Goal: Task Accomplishment & Management: Manage account settings

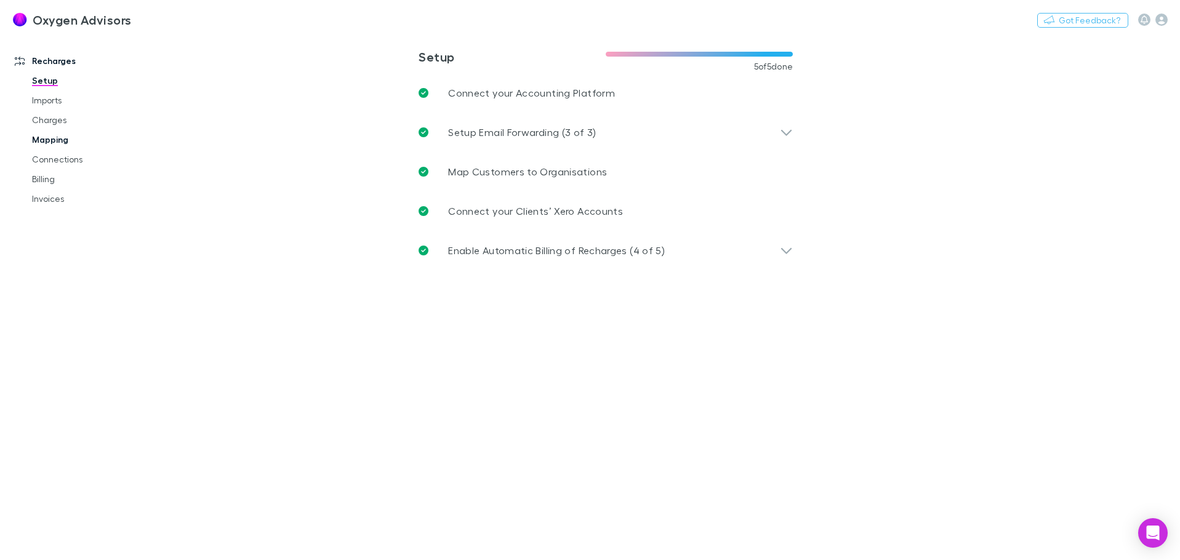
click at [60, 141] on link "Mapping" at bounding box center [93, 140] width 147 height 20
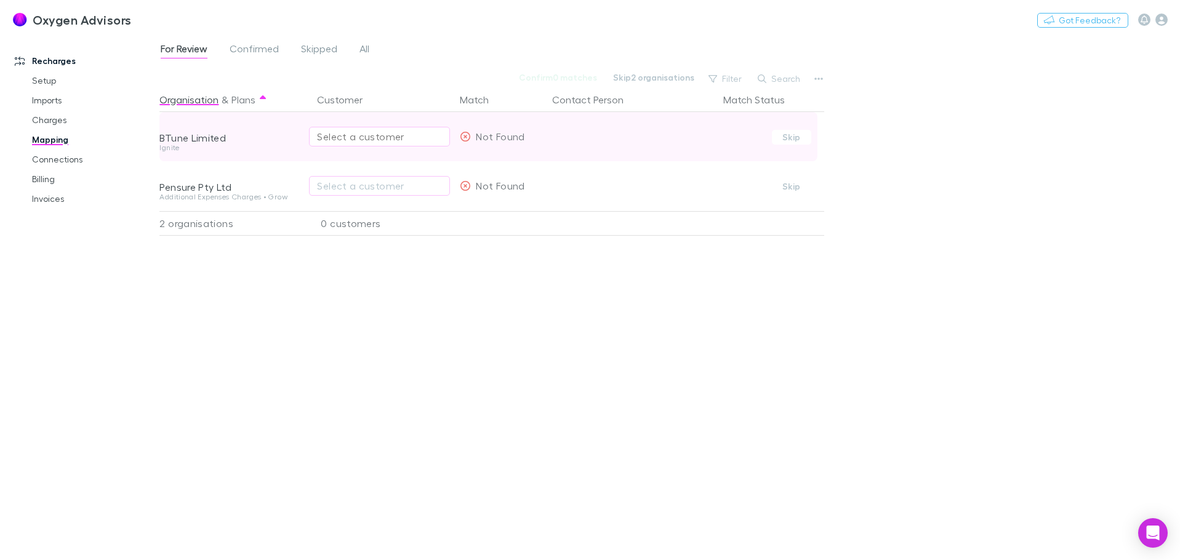
click at [358, 137] on div "Select a customer" at bounding box center [379, 136] width 125 height 15
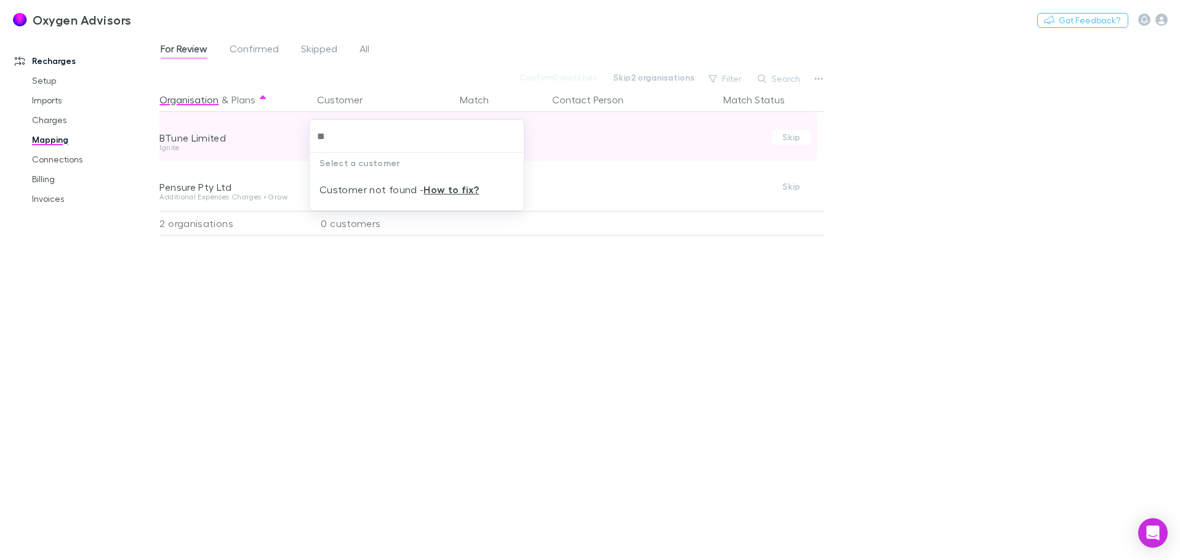
type input "***"
click at [358, 137] on input "***" at bounding box center [417, 136] width 204 height 23
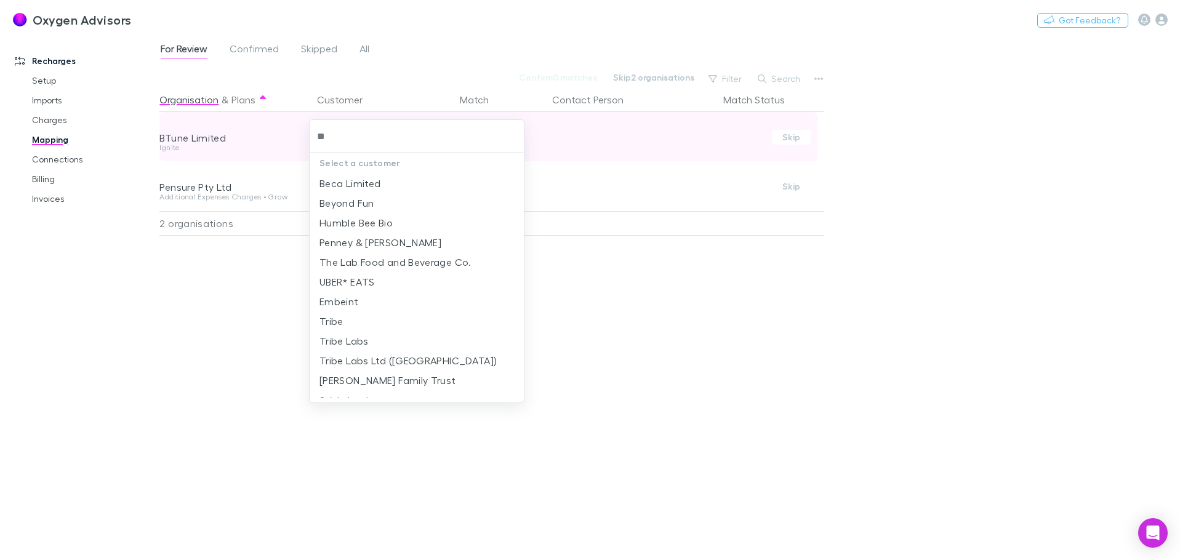
type input "***"
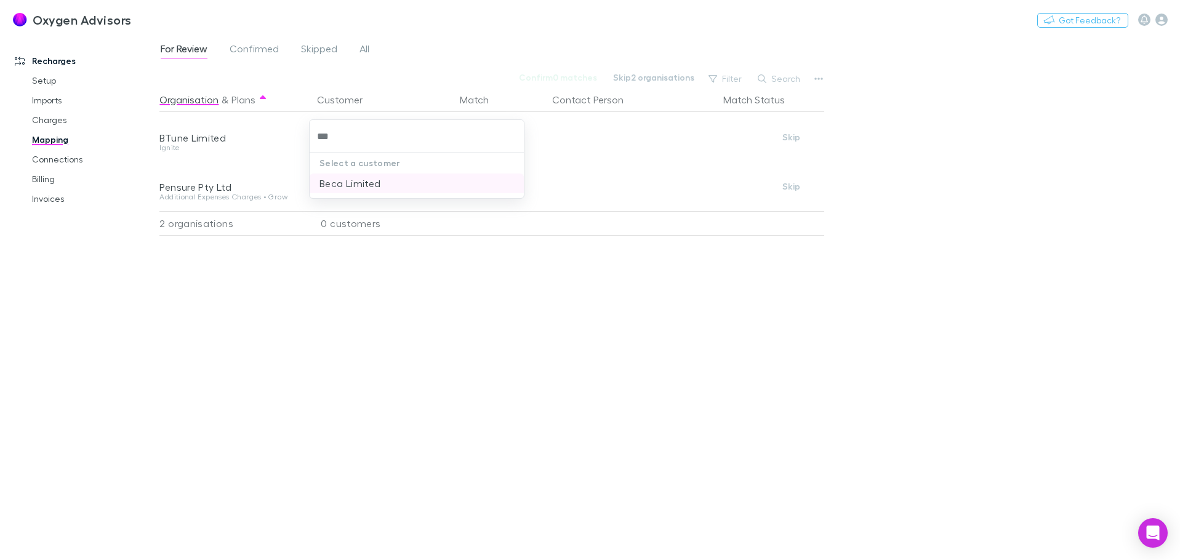
click at [355, 186] on li "Beca Limited" at bounding box center [417, 184] width 214 height 20
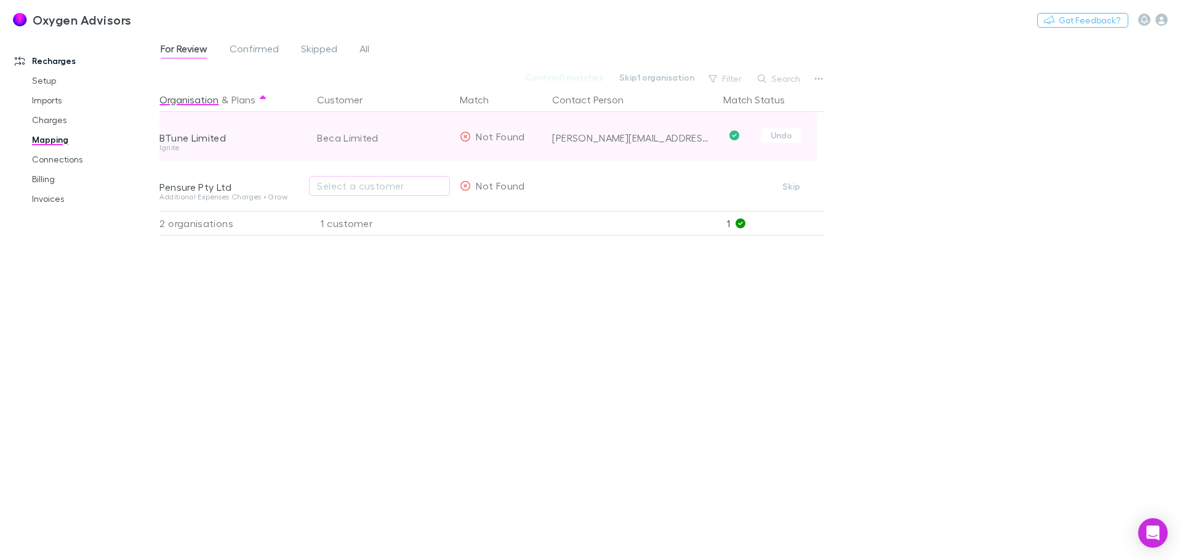
click at [356, 148] on div "Beca Limited" at bounding box center [383, 137] width 133 height 49
click at [357, 139] on div "Beca Limited" at bounding box center [383, 137] width 133 height 49
click at [791, 132] on button "Undo" at bounding box center [781, 135] width 39 height 15
click at [392, 138] on div "Beca Limited" at bounding box center [379, 136] width 125 height 15
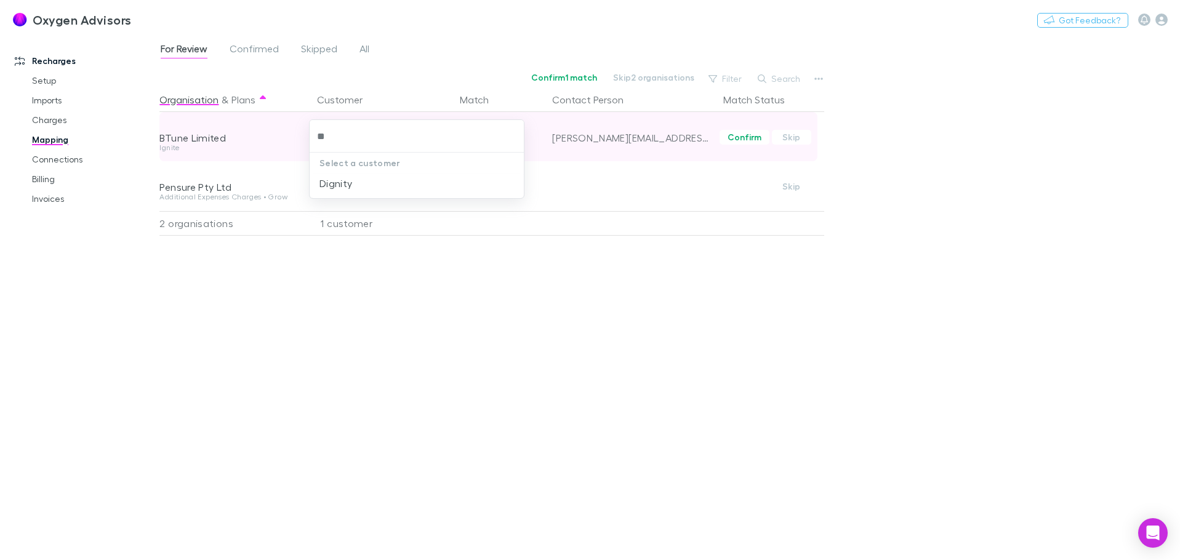
type input "*"
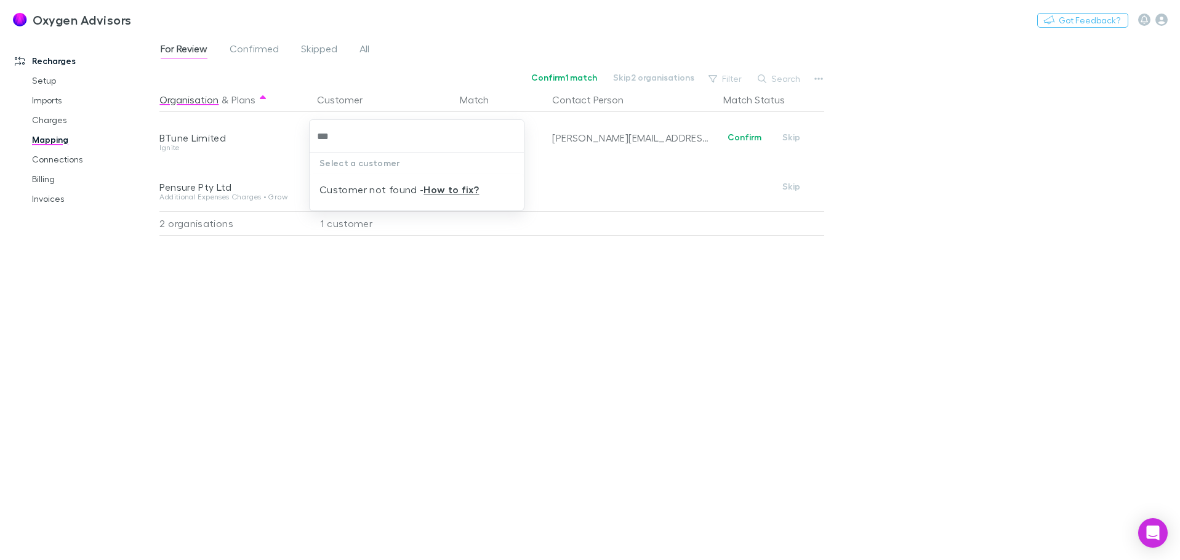
type input "***"
click at [887, 174] on div at bounding box center [590, 280] width 1180 height 560
click at [907, 155] on div "For Review Confirmed Skipped All Confirm 1 match Skip 2 organisations Filter Se…" at bounding box center [669, 297] width 1021 height 526
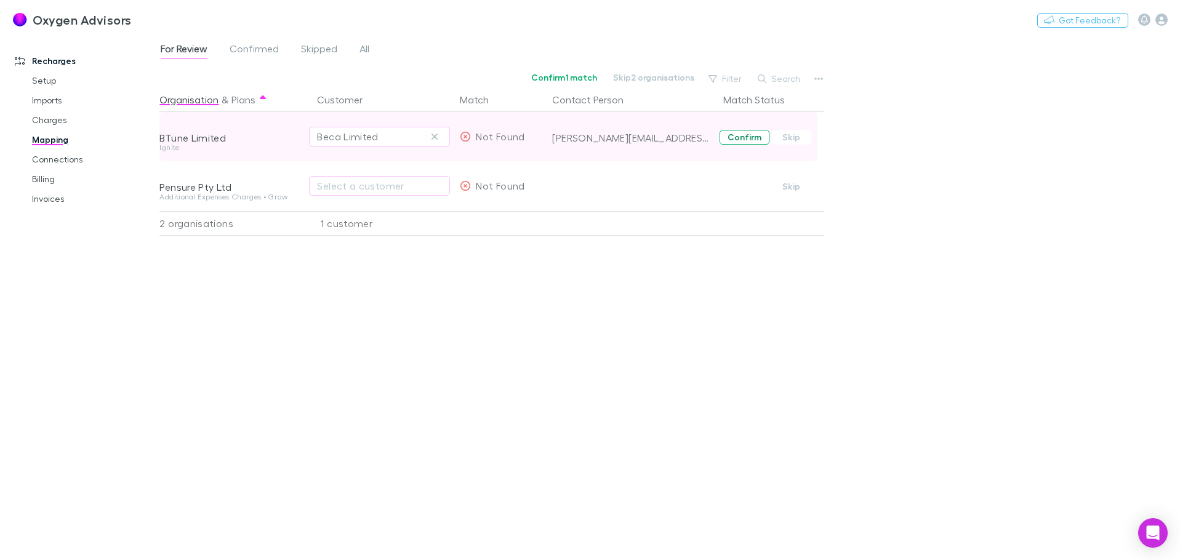
click at [725, 138] on button "Confirm" at bounding box center [745, 137] width 50 height 15
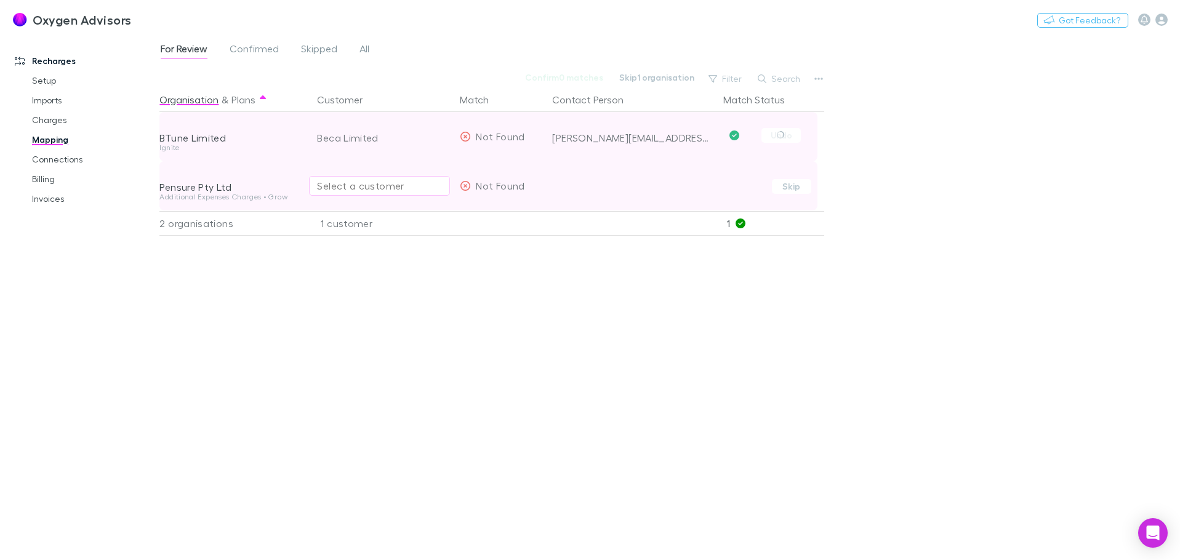
click at [354, 185] on div "Select a customer" at bounding box center [379, 186] width 125 height 15
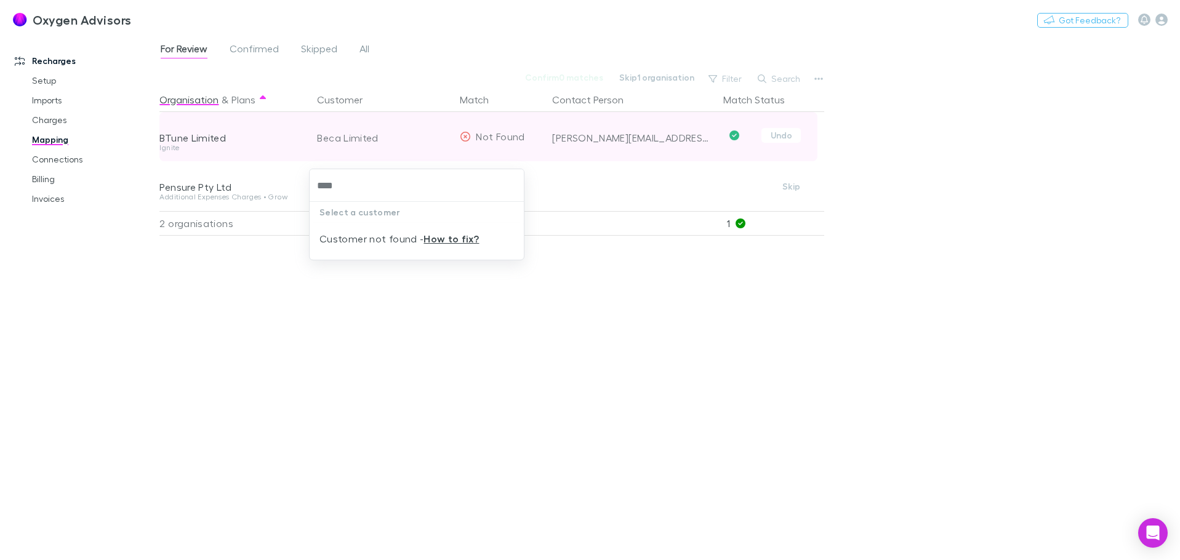
type input "****"
click at [897, 218] on div at bounding box center [590, 280] width 1180 height 560
click at [993, 259] on div "For Review Confirmed Skipped All Confirm 0 matches Skip 1 organisation Filter S…" at bounding box center [669, 297] width 1021 height 526
click at [53, 153] on link "Connections" at bounding box center [93, 160] width 147 height 20
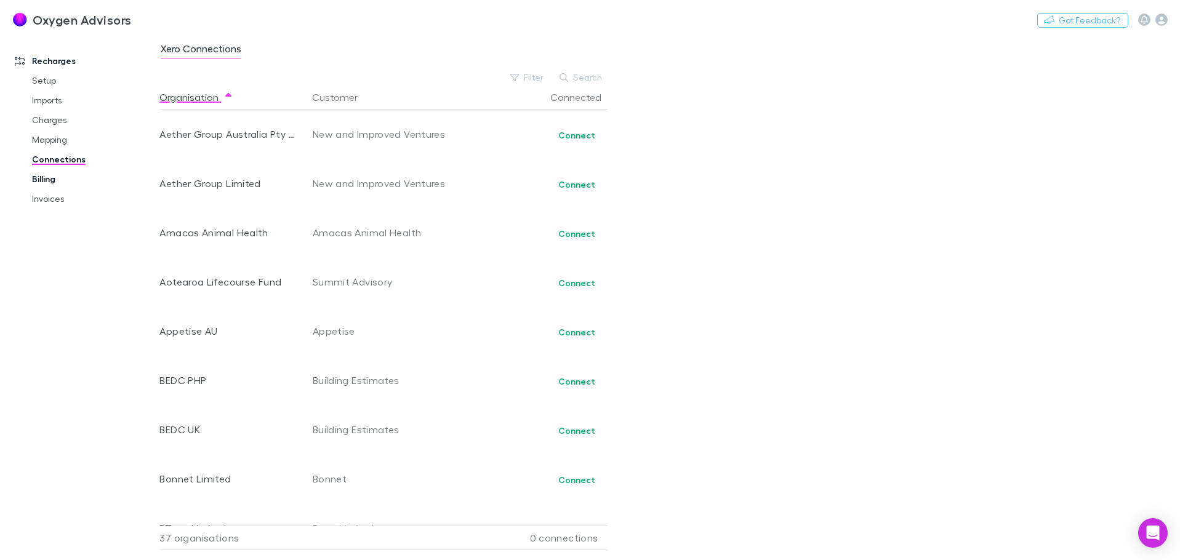
click at [47, 171] on link "Billing" at bounding box center [93, 179] width 147 height 20
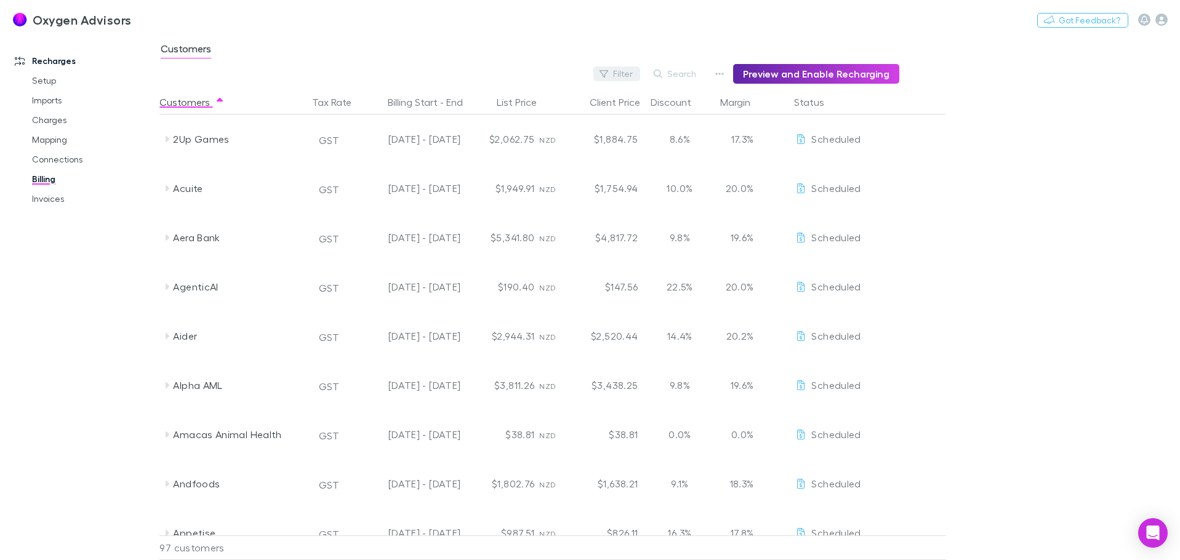
click at [640, 77] on button "Filter" at bounding box center [617, 74] width 47 height 15
click at [478, 225] on li "New customer" at bounding box center [540, 223] width 214 height 20
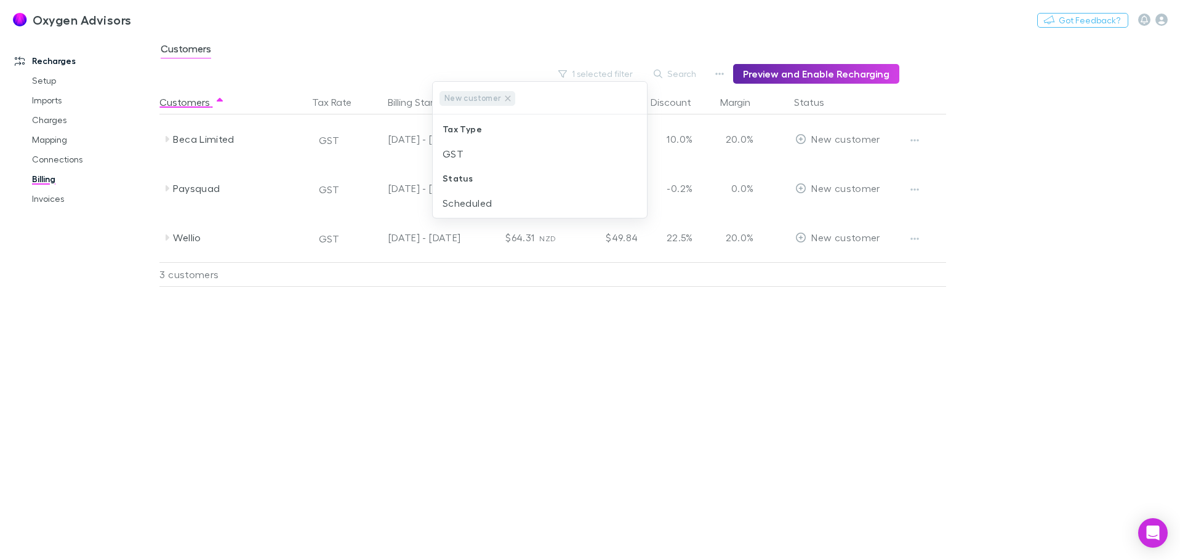
click at [910, 140] on div at bounding box center [590, 280] width 1180 height 560
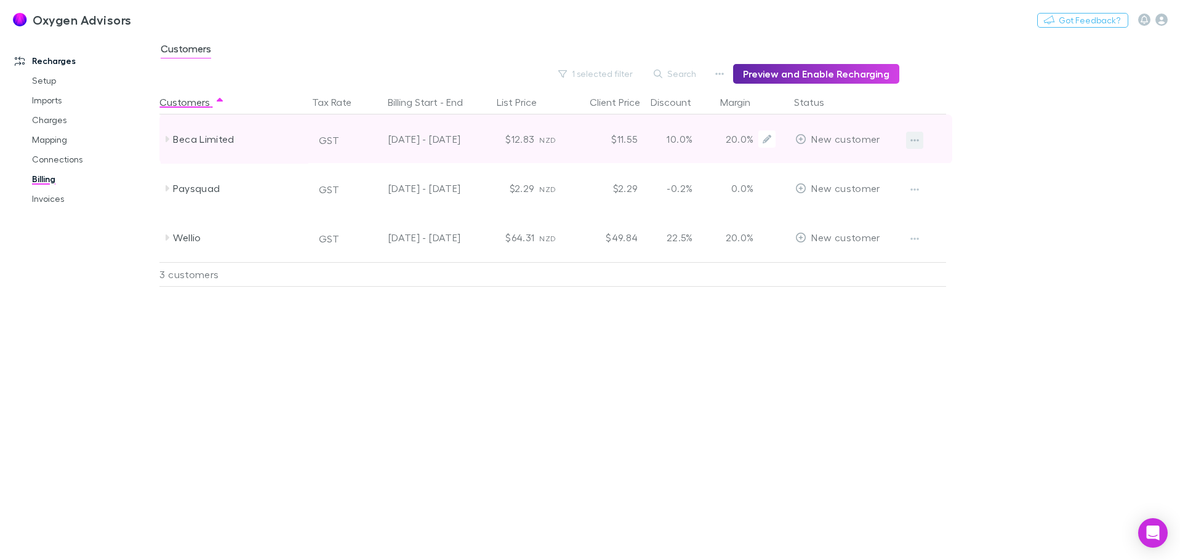
click at [910, 140] on button "button" at bounding box center [914, 140] width 17 height 17
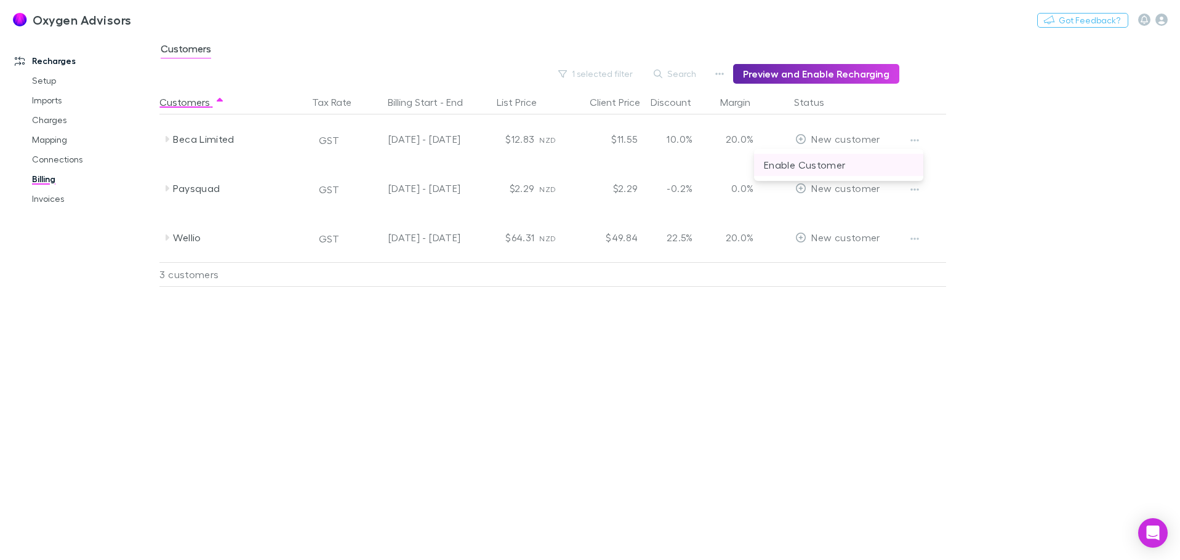
click at [890, 171] on p "Enable Customer" at bounding box center [839, 165] width 150 height 15
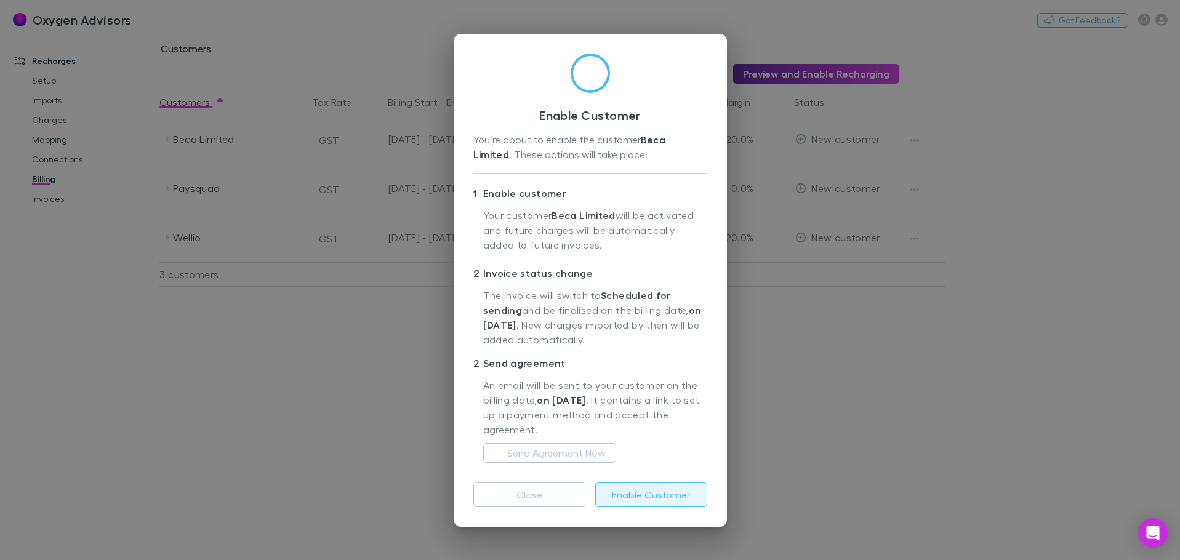
click at [668, 496] on button "Enable Customer" at bounding box center [651, 495] width 112 height 25
click at [915, 185] on div "Enable Customer You’re about to enable the customer Beca Limited . These action…" at bounding box center [590, 280] width 1180 height 560
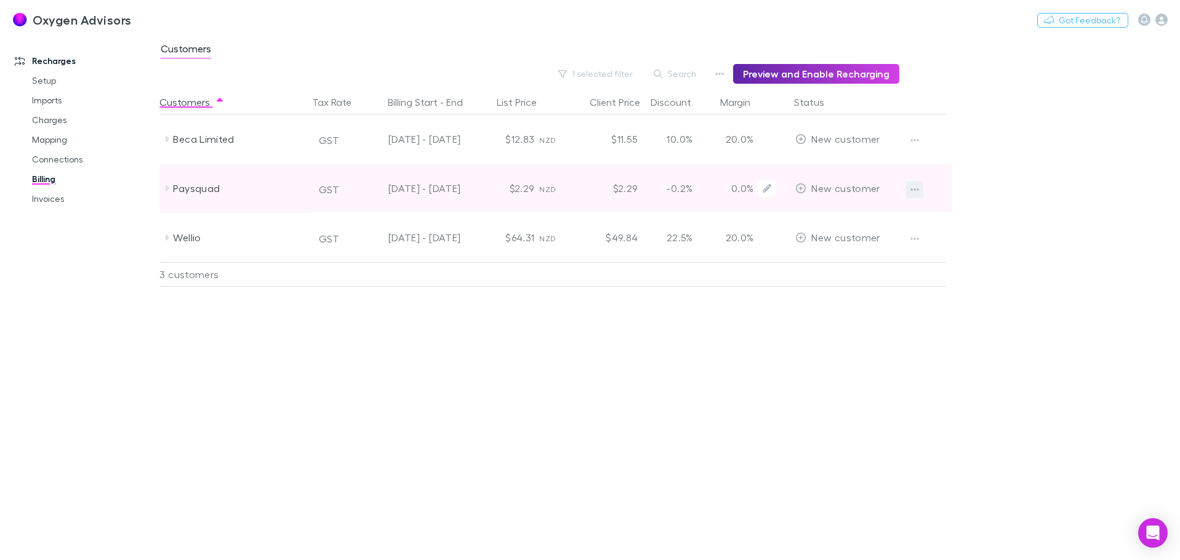
click at [914, 187] on icon "button" at bounding box center [915, 190] width 9 height 10
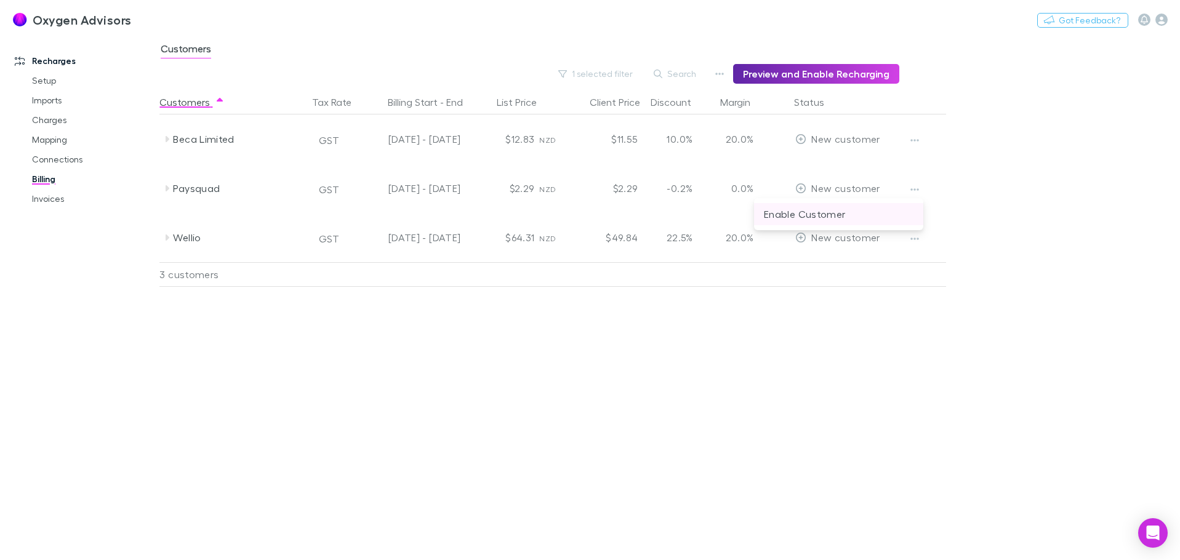
click at [887, 215] on p "Enable Customer" at bounding box center [839, 214] width 150 height 15
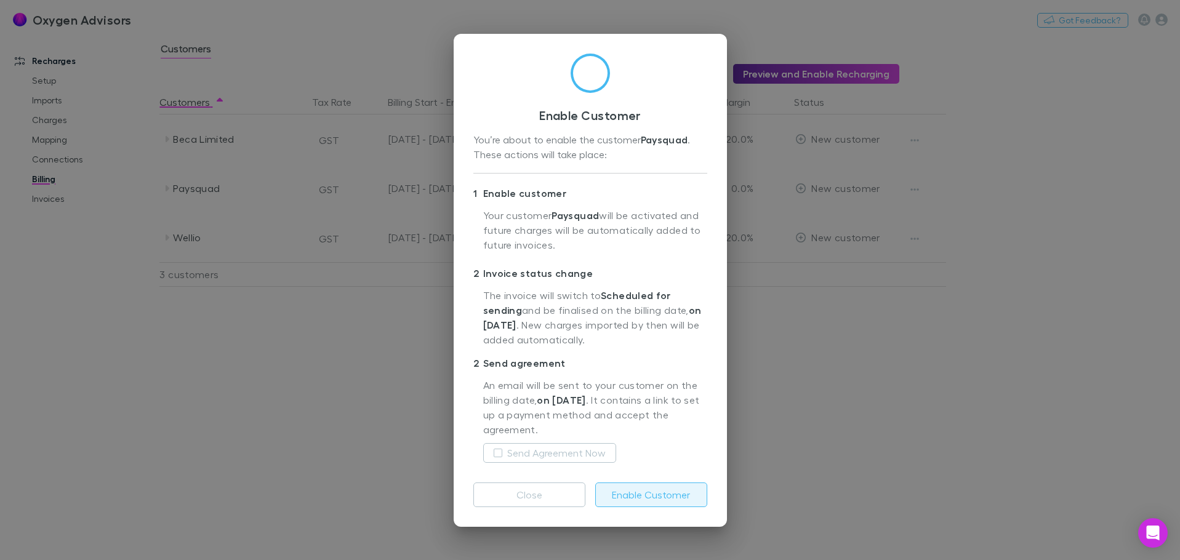
click at [668, 489] on button "Enable Customer" at bounding box center [651, 495] width 112 height 25
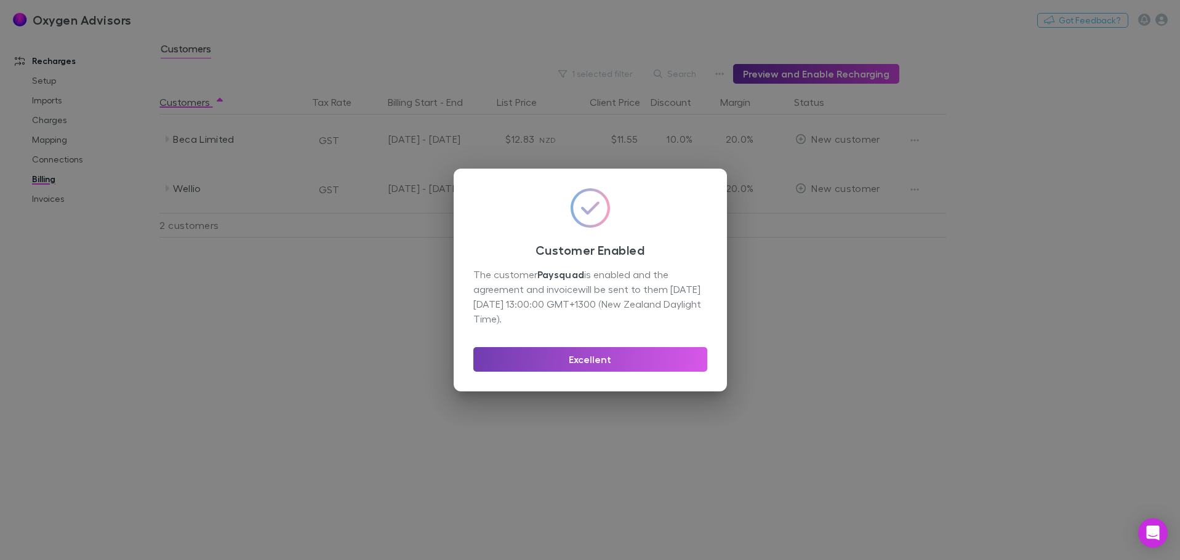
click at [629, 368] on button "Excellent" at bounding box center [591, 359] width 234 height 25
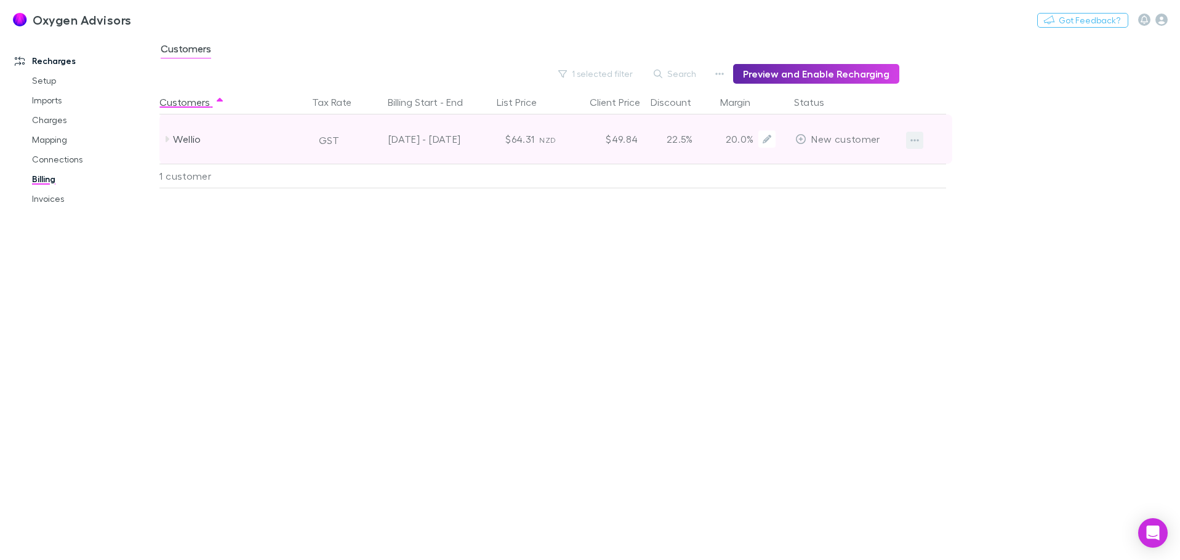
click at [906, 142] on button "button" at bounding box center [914, 140] width 17 height 17
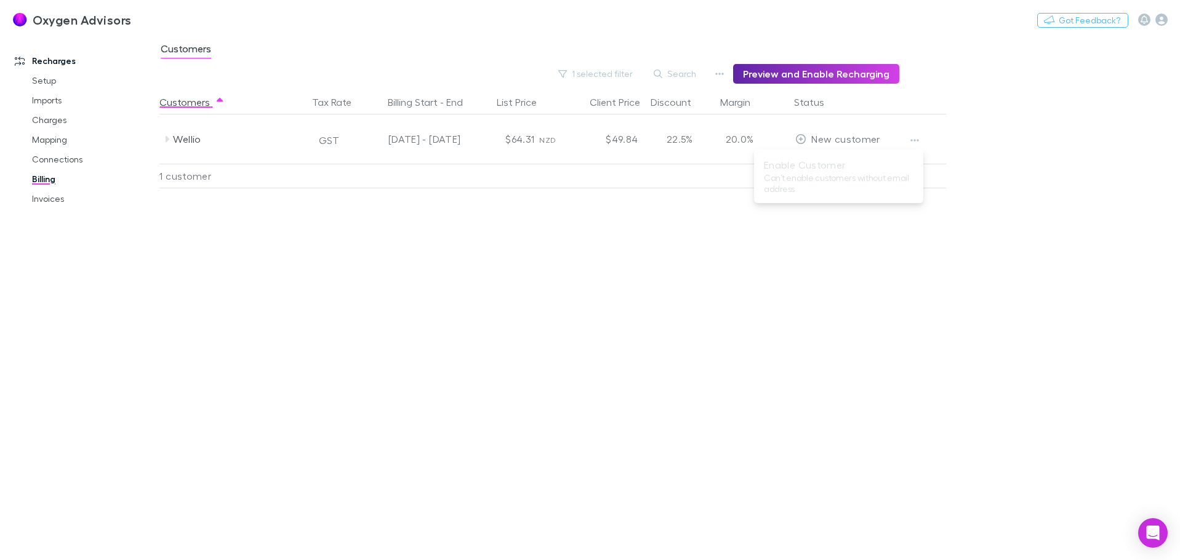
click at [908, 140] on div at bounding box center [590, 280] width 1180 height 560
click at [908, 140] on button "button" at bounding box center [914, 140] width 17 height 17
click at [870, 177] on ul "Enable Customer Can’t enable customers without email address" at bounding box center [838, 176] width 169 height 44
click at [996, 208] on div "Customers Tax Rate Billing Start - End List Price Client Price Discount Margin …" at bounding box center [582, 325] width 847 height 470
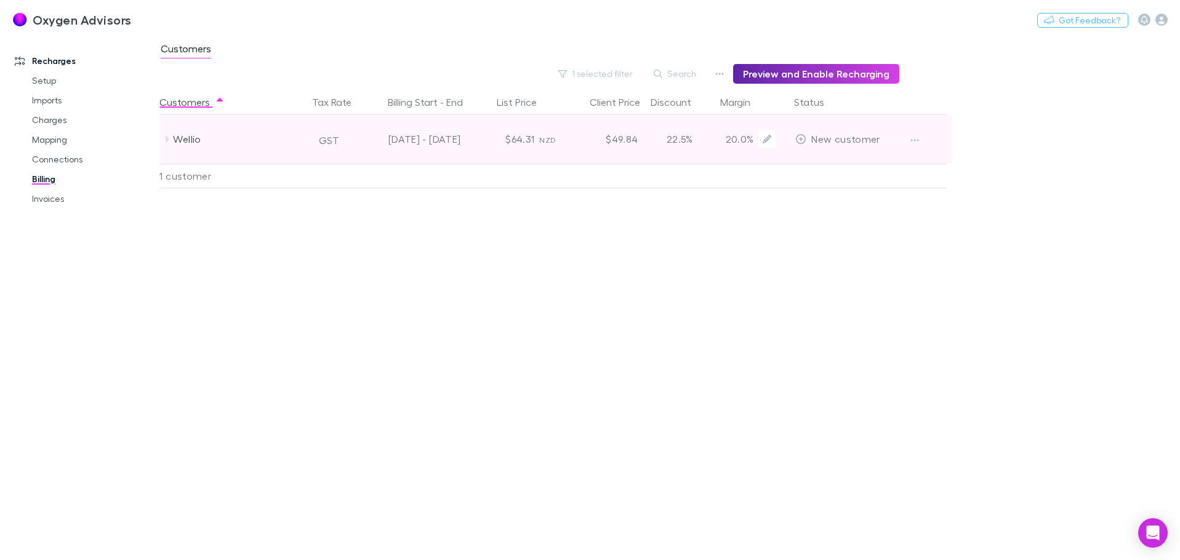
click at [181, 136] on div "Wellio" at bounding box center [238, 139] width 131 height 49
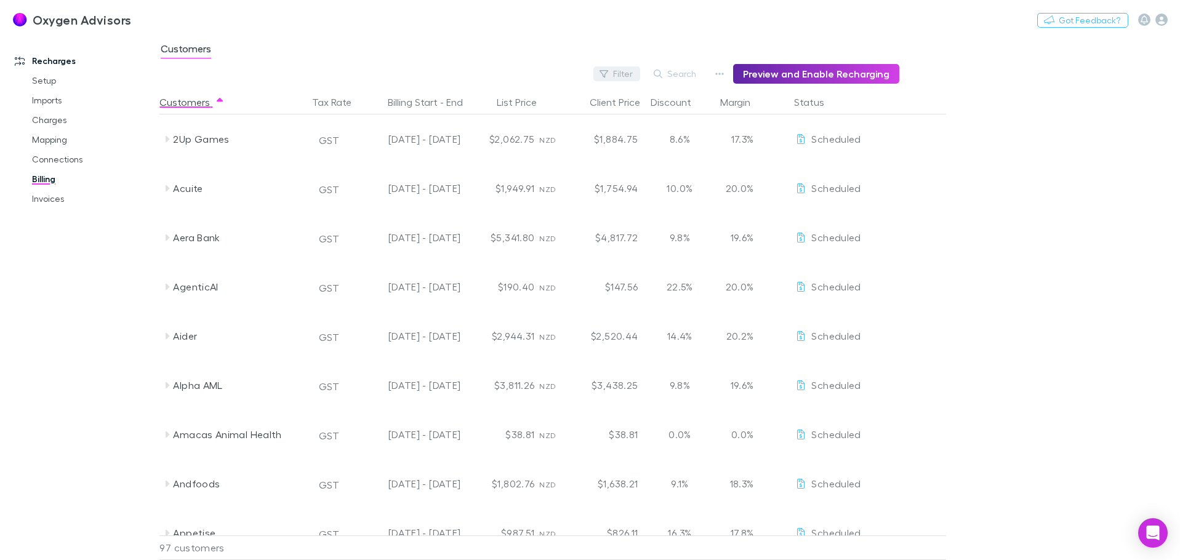
click at [608, 77] on icon "button" at bounding box center [604, 74] width 9 height 9
click at [493, 222] on li "New customer" at bounding box center [540, 223] width 214 height 20
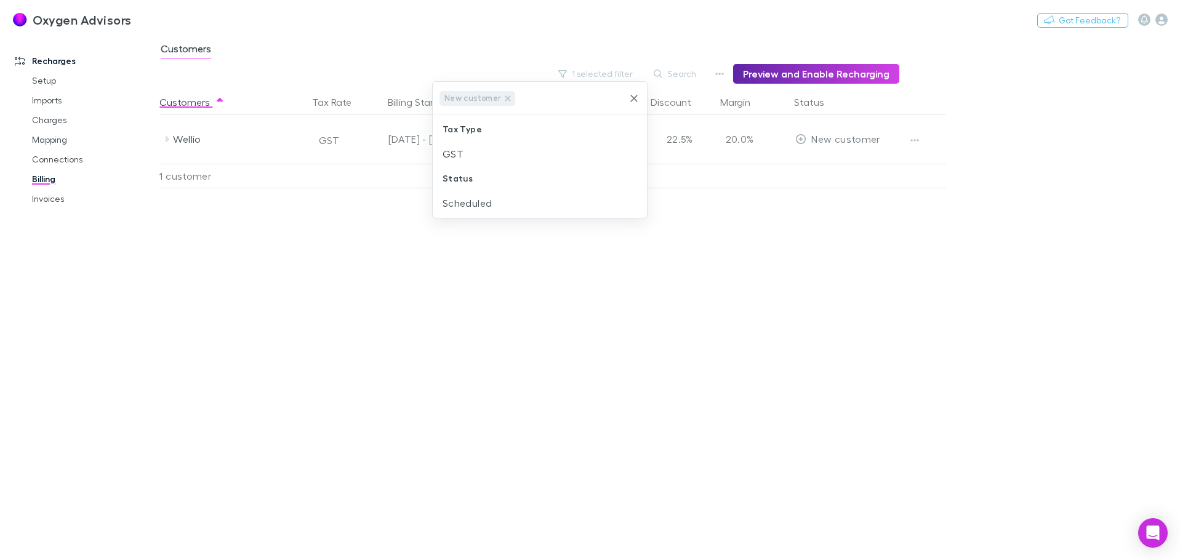
click at [922, 142] on div at bounding box center [590, 280] width 1180 height 560
click at [914, 141] on icon "button" at bounding box center [915, 140] width 9 height 10
click at [859, 174] on ul "Enable Customer Can’t enable customers without email address" at bounding box center [838, 176] width 169 height 44
click at [859, 174] on ul "Enable Customer Can’t enable customers without email address" at bounding box center [860, 164] width 127 height 25
click at [859, 174] on div at bounding box center [844, 176] width 111 height 25
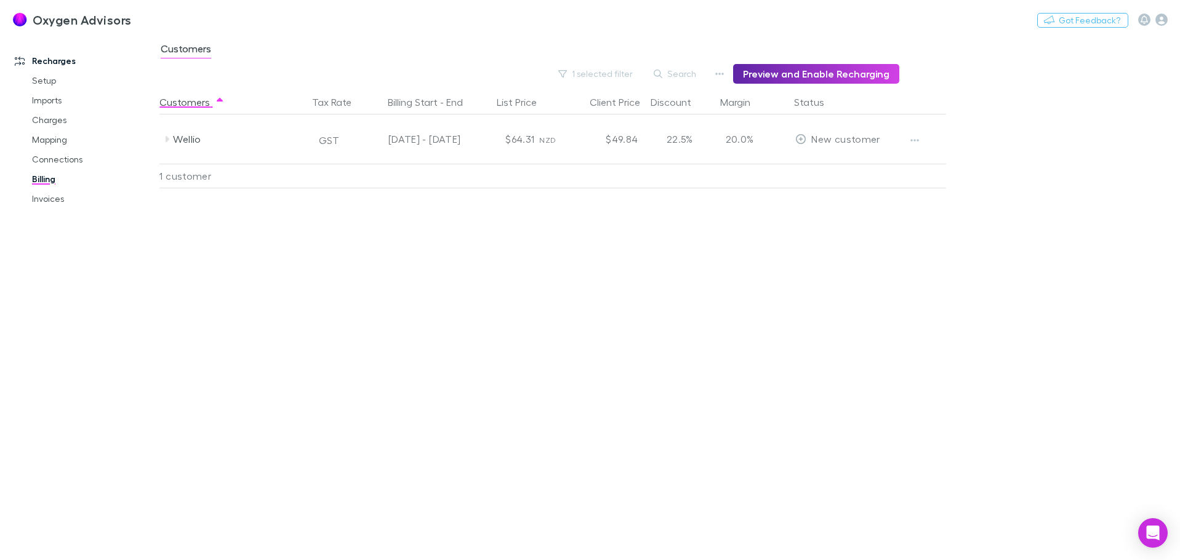
click at [1055, 189] on main "Customers 1 selected filter Search Preview and Enable Recharging Customers Tax …" at bounding box center [669, 297] width 1021 height 526
